Goal: Navigation & Orientation: Find specific page/section

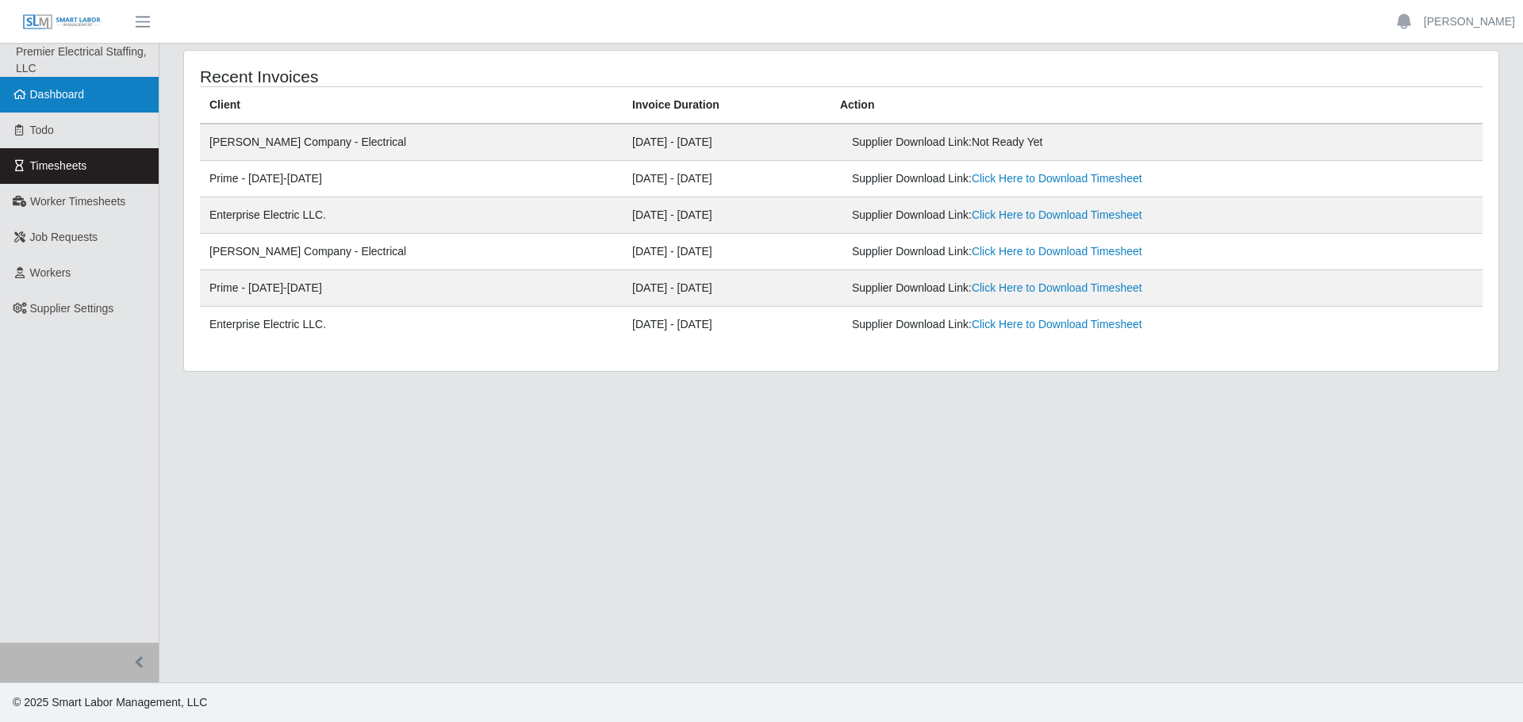
click at [25, 91] on icon at bounding box center [20, 94] width 14 height 11
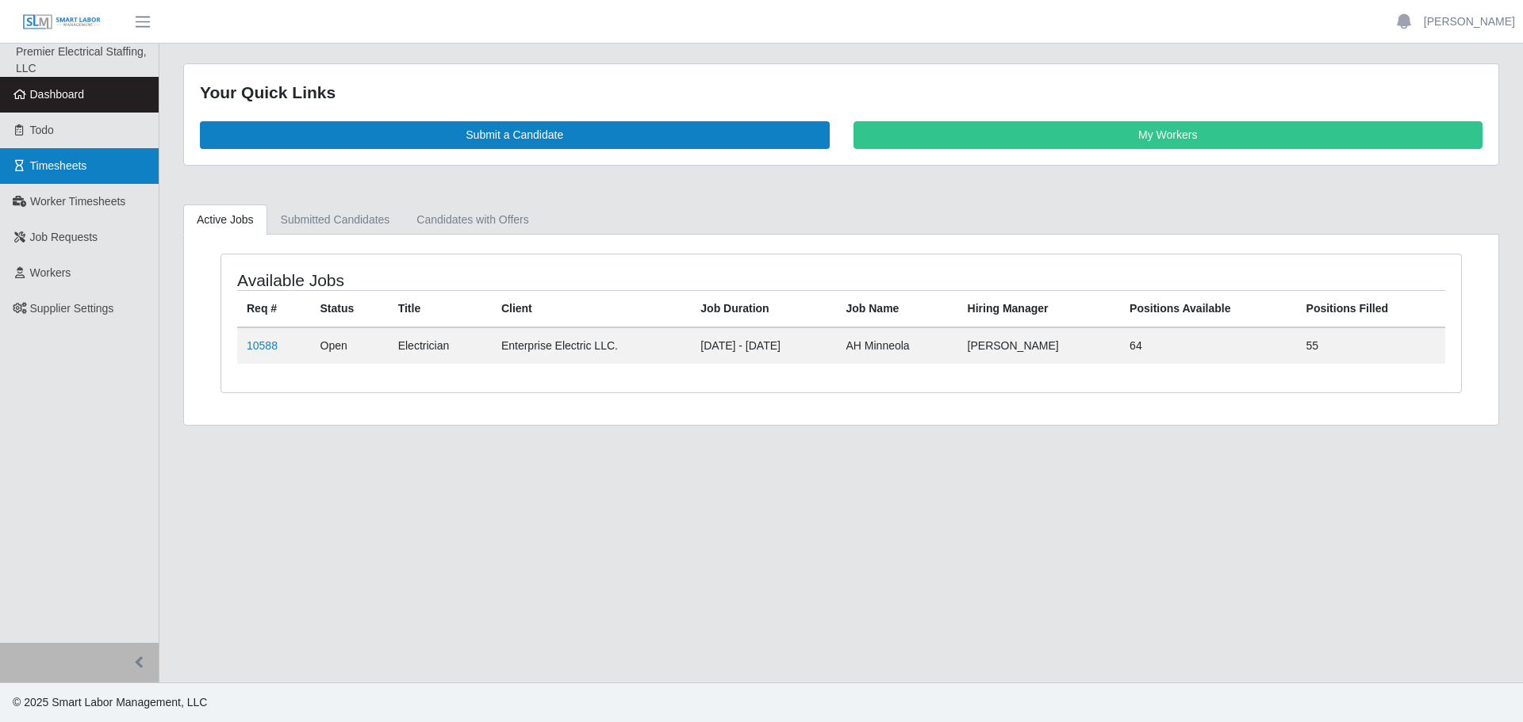
click at [48, 158] on link "Timesheets" at bounding box center [79, 166] width 159 height 36
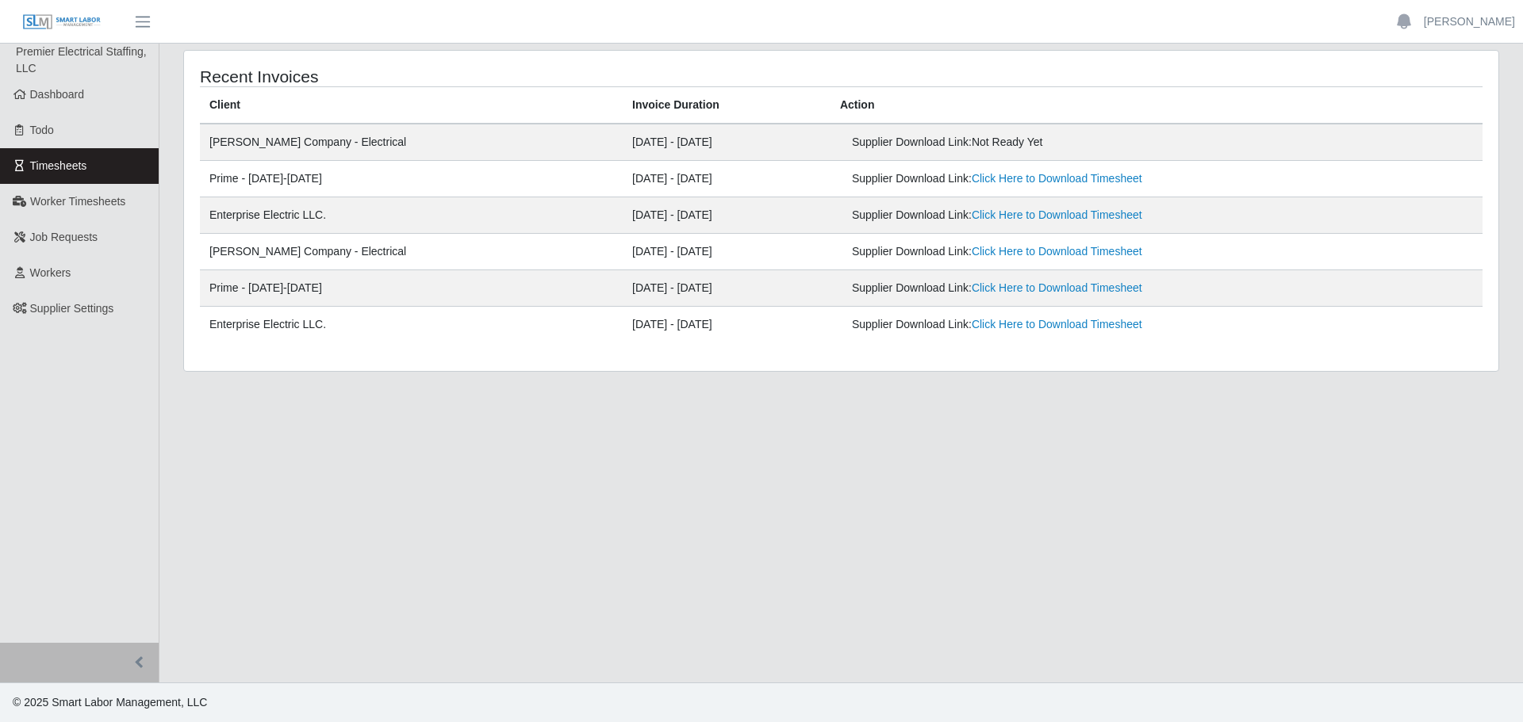
click at [924, 147] on div "Supplier Download Link: Not Ready Yet" at bounding box center [1051, 142] width 398 height 17
click at [40, 102] on link "Dashboard" at bounding box center [79, 95] width 159 height 36
